Goal: Information Seeking & Learning: Learn about a topic

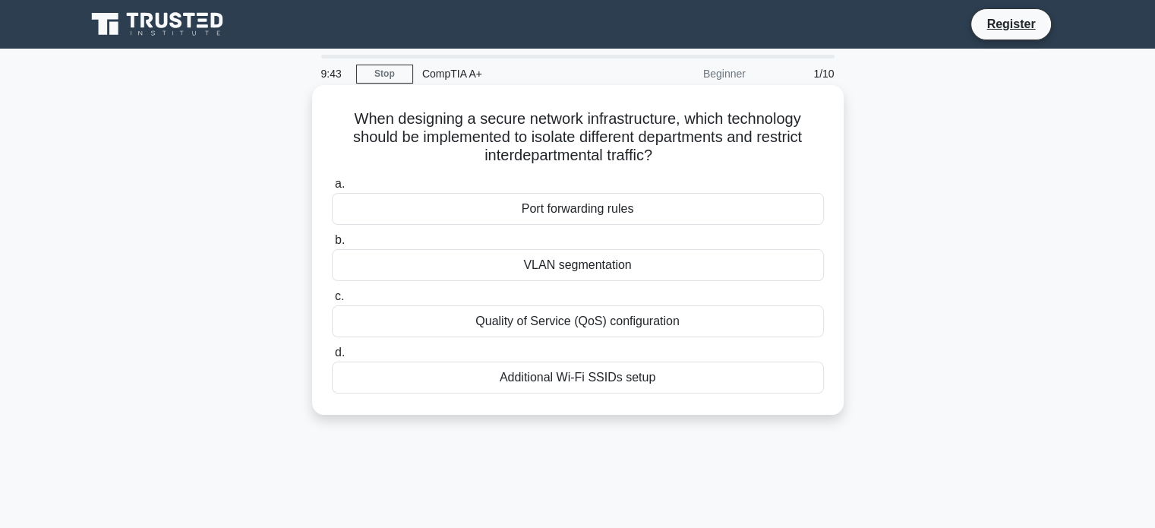
click at [619, 209] on div "Port forwarding rules" at bounding box center [578, 209] width 492 height 32
click at [332, 189] on input "a. Port forwarding rules" at bounding box center [332, 184] width 0 height 10
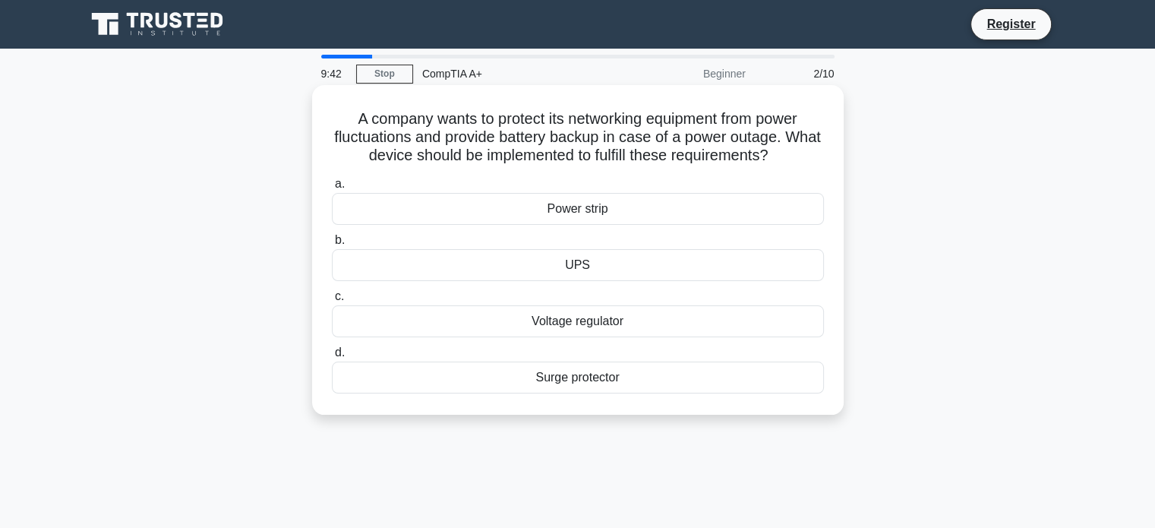
click at [601, 214] on div "Power strip" at bounding box center [578, 209] width 492 height 32
click at [332, 189] on input "a. Power strip" at bounding box center [332, 184] width 0 height 10
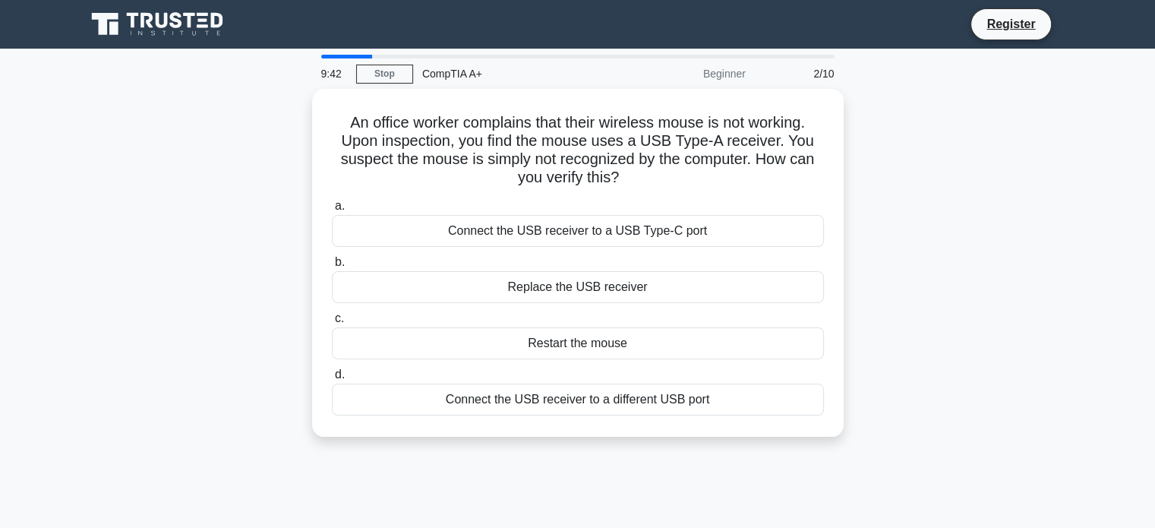
click at [601, 214] on label "a. Connect the USB receiver to a USB Type-C port" at bounding box center [578, 222] width 492 height 50
click at [332, 211] on input "a. Connect the USB receiver to a USB Type-C port" at bounding box center [332, 206] width 0 height 10
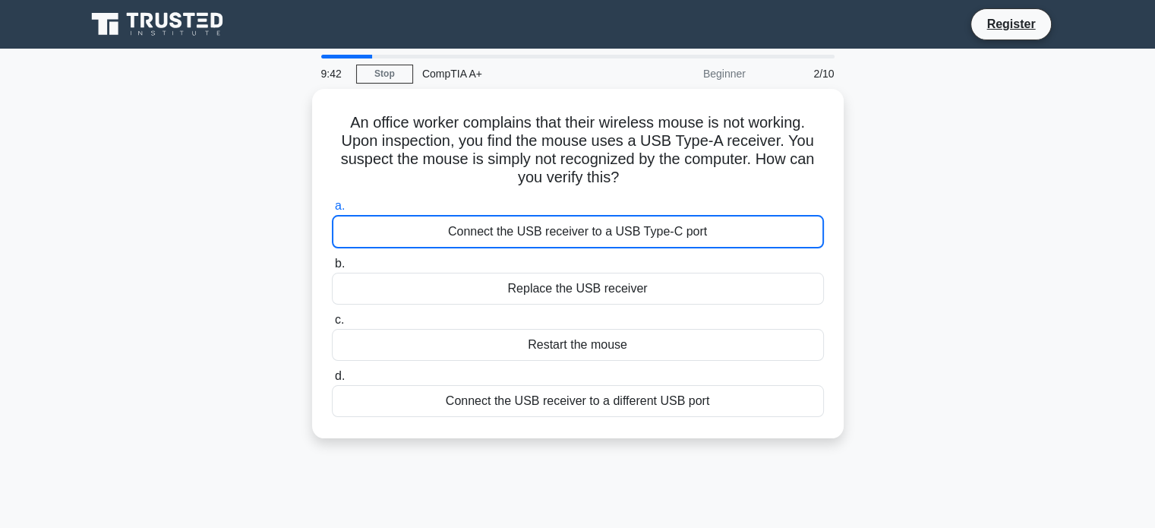
click at [601, 215] on div "Connect the USB receiver to a USB Type-C port" at bounding box center [578, 231] width 492 height 33
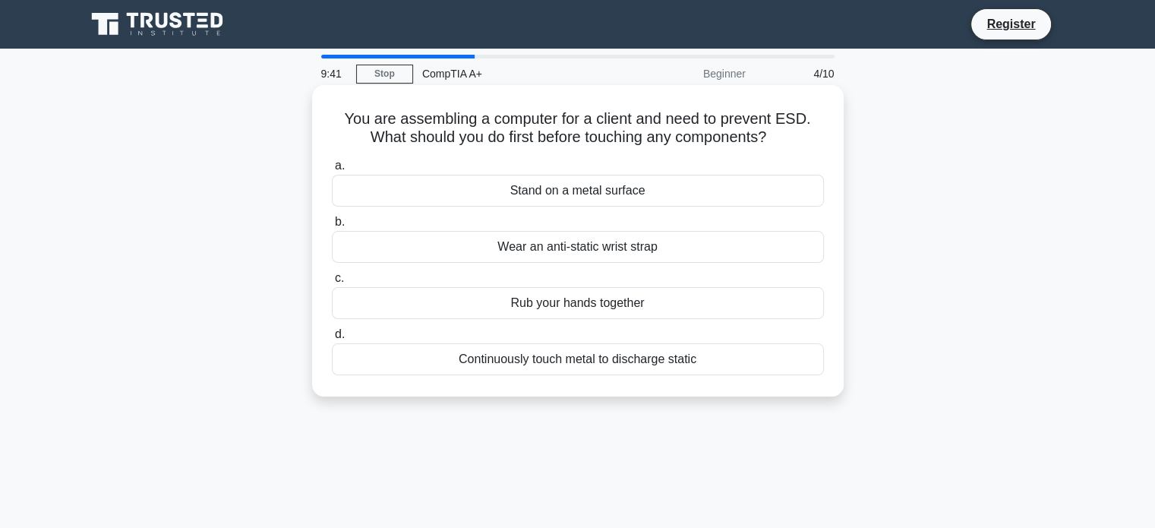
click at [593, 302] on div "Rub your hands together" at bounding box center [578, 303] width 492 height 32
click at [332, 283] on input "c. Rub your hands together" at bounding box center [332, 278] width 0 height 10
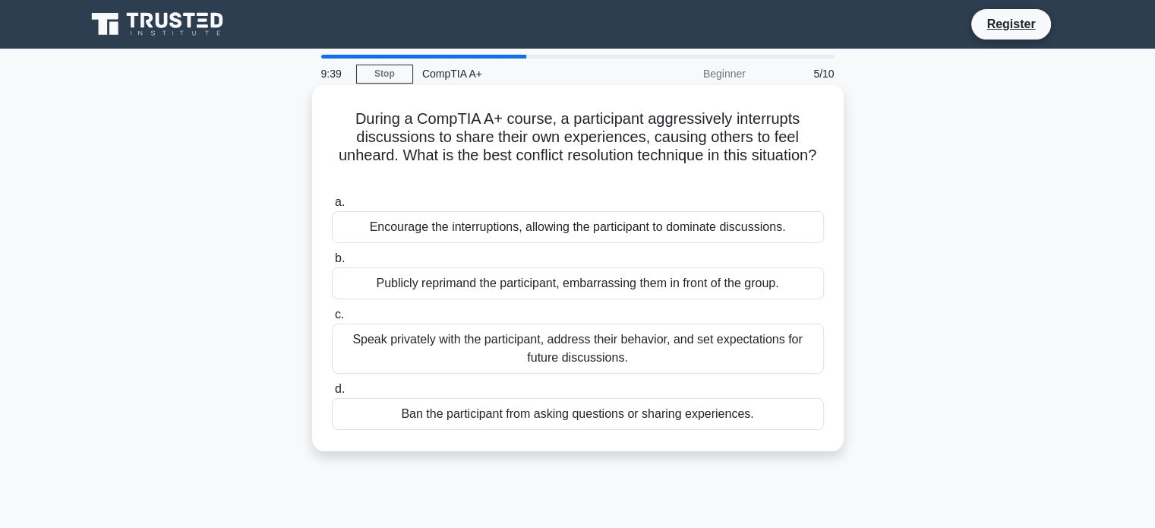
click at [553, 276] on div "Publicly reprimand the participant, embarrassing them in front of the group." at bounding box center [578, 283] width 492 height 32
click at [332, 264] on input "b. Publicly reprimand the participant, embarrassing them in front of the group." at bounding box center [332, 259] width 0 height 10
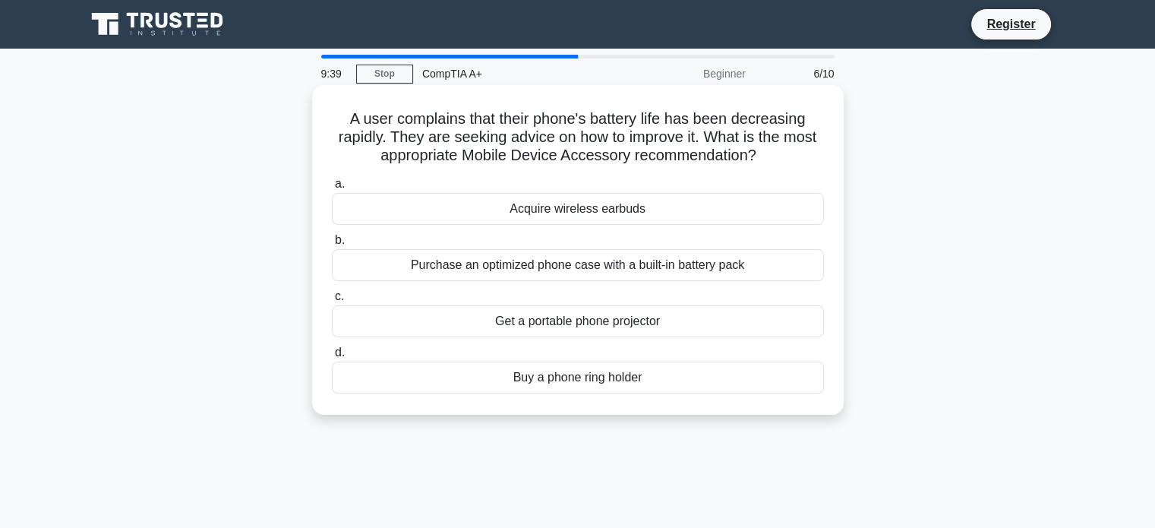
click at [537, 278] on div "Purchase an optimized phone case with a built-in battery pack" at bounding box center [578, 265] width 492 height 32
click at [332, 245] on input "b. Purchase an optimized phone case with a built-in battery pack" at bounding box center [332, 240] width 0 height 10
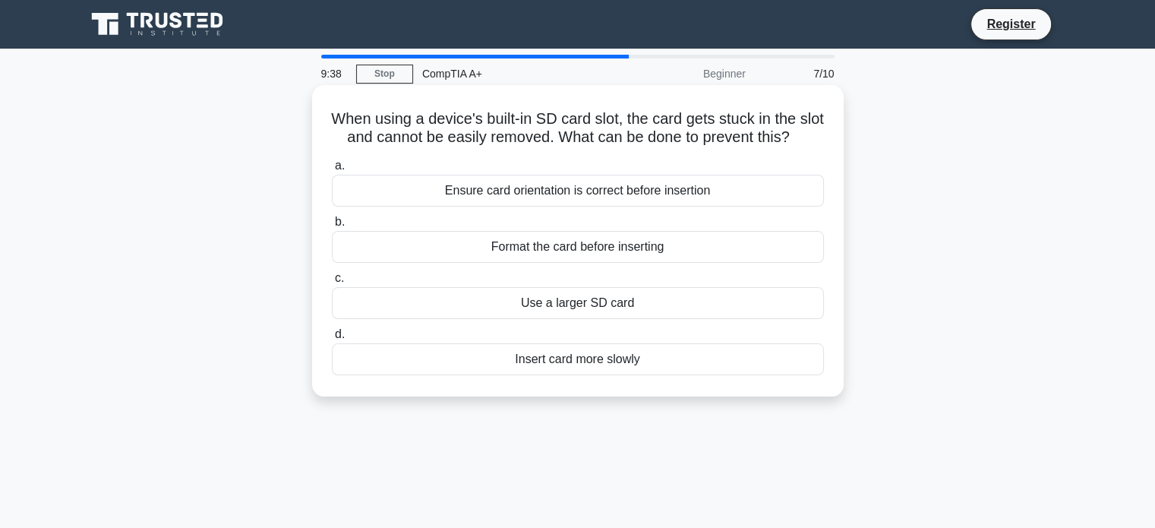
click at [541, 311] on div "a. Ensure card orientation is correct before insertion b. Format the card befor…" at bounding box center [578, 265] width 510 height 225
click at [555, 319] on div "Use a larger SD card" at bounding box center [578, 303] width 492 height 32
click at [332, 283] on input "c. Use a larger SD card" at bounding box center [332, 278] width 0 height 10
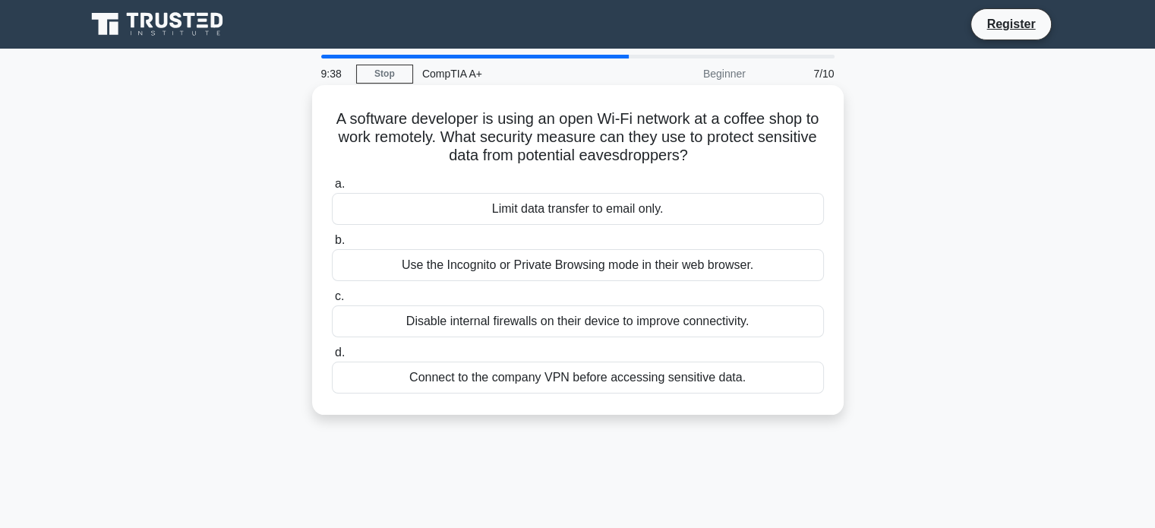
click at [561, 342] on div "a. Limit data transfer to email only. b. Use the Incognito or Private Browsing …" at bounding box center [578, 284] width 510 height 225
click at [573, 320] on div "Disable internal firewalls on their device to improve connectivity." at bounding box center [578, 321] width 492 height 32
click at [332, 302] on input "c. Disable internal firewalls on their device to improve connectivity." at bounding box center [332, 297] width 0 height 10
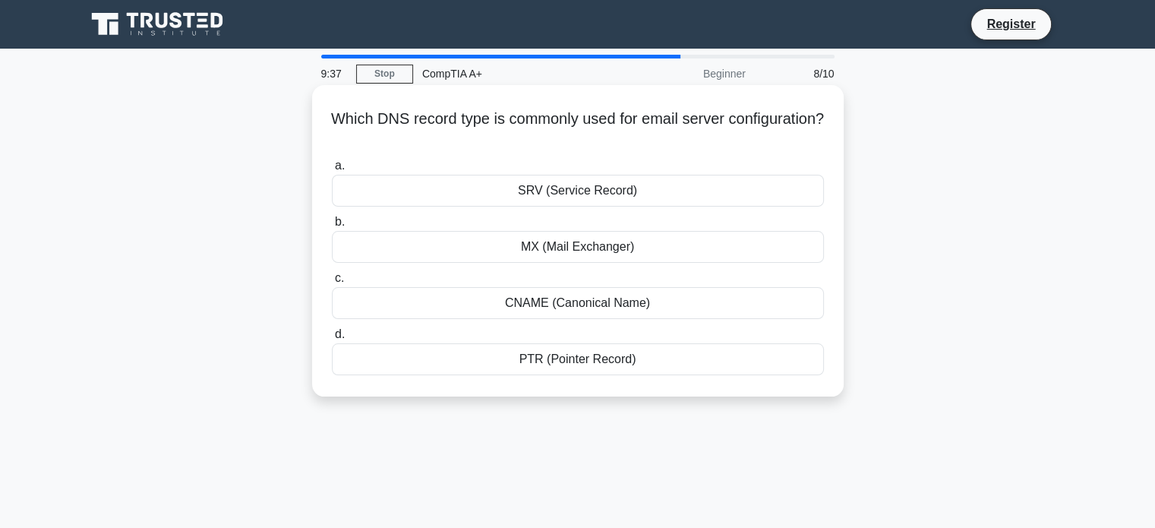
drag, startPoint x: 573, startPoint y: 301, endPoint x: 573, endPoint y: 290, distance: 10.7
click at [573, 299] on div "CNAME (Canonical Name)" at bounding box center [578, 303] width 492 height 32
click at [332, 283] on input "c. CNAME (Canonical Name)" at bounding box center [332, 278] width 0 height 10
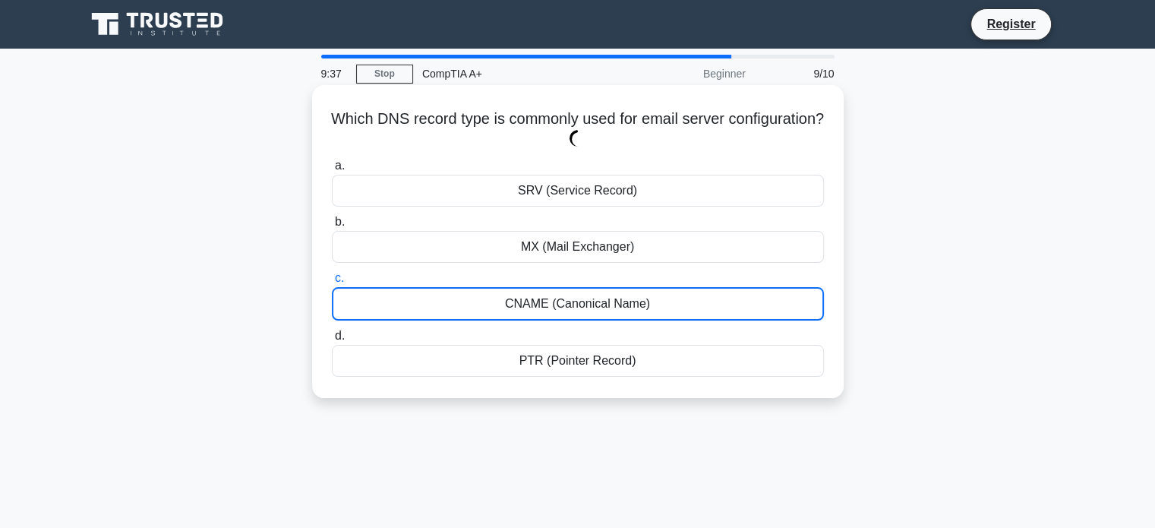
click at [570, 267] on div "a. SRV (Service Record) b. MX (Mail Exchanger) c. d." at bounding box center [578, 266] width 510 height 226
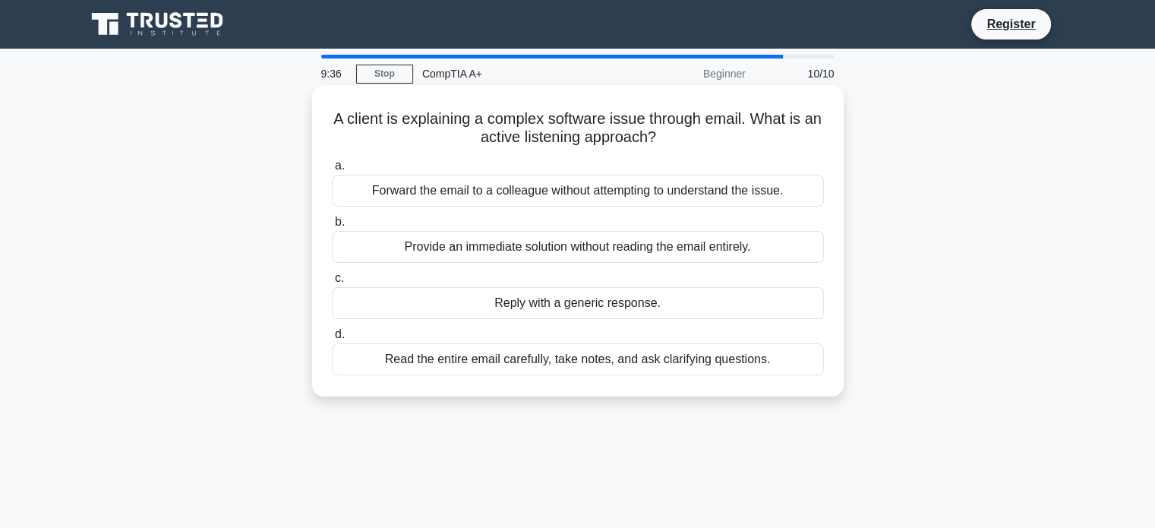
click at [570, 232] on div "Provide an immediate solution without reading the email entirely." at bounding box center [578, 247] width 492 height 32
click at [332, 227] on input "b. Provide an immediate solution without reading the email entirely." at bounding box center [332, 222] width 0 height 10
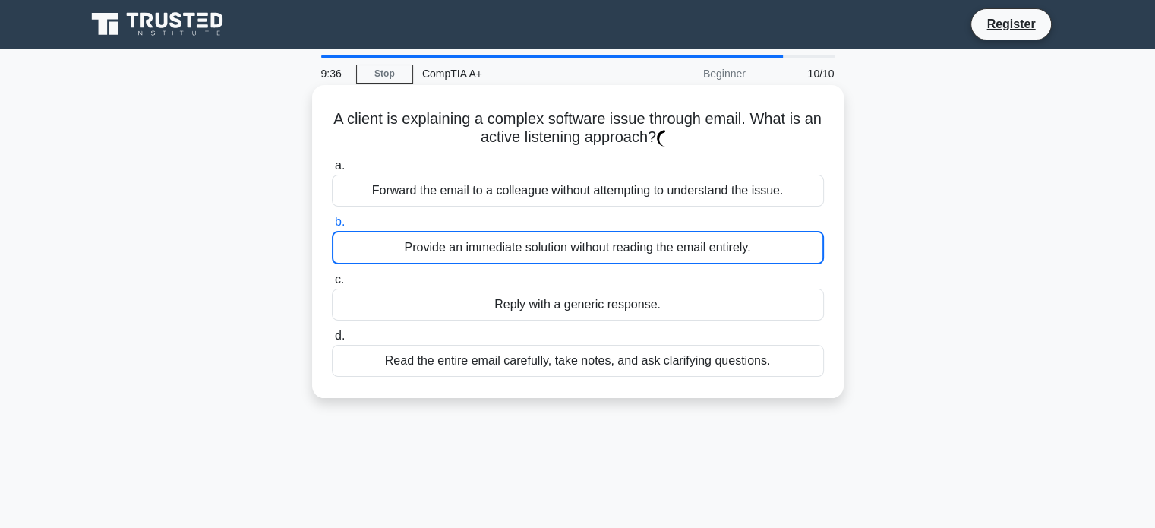
click at [570, 231] on div "Provide an immediate solution without reading the email entirely." at bounding box center [578, 247] width 492 height 33
click at [332, 227] on input "b. Provide an immediate solution without reading the email entirely." at bounding box center [332, 222] width 0 height 10
